Goal: Transaction & Acquisition: Purchase product/service

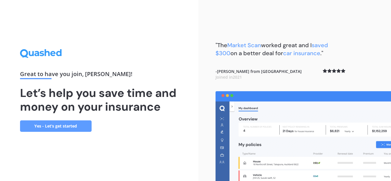
click at [69, 130] on link "Yes - Let’s get started" at bounding box center [56, 125] width 72 height 11
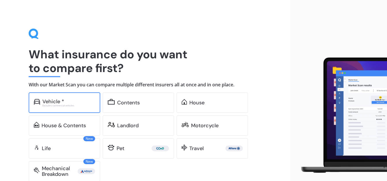
click at [78, 105] on div "Excludes commercial vehicles" at bounding box center [68, 105] width 53 height 2
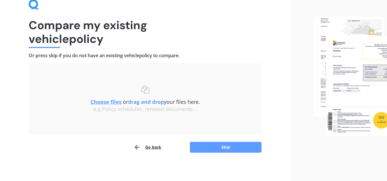
scroll to position [20, 0]
